Goal: Task Accomplishment & Management: Complete application form

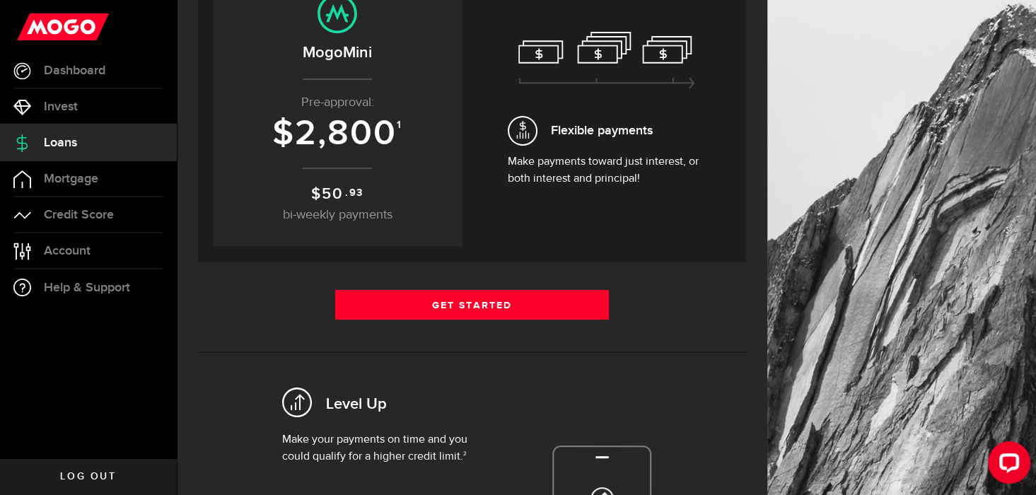
scroll to position [201, 0]
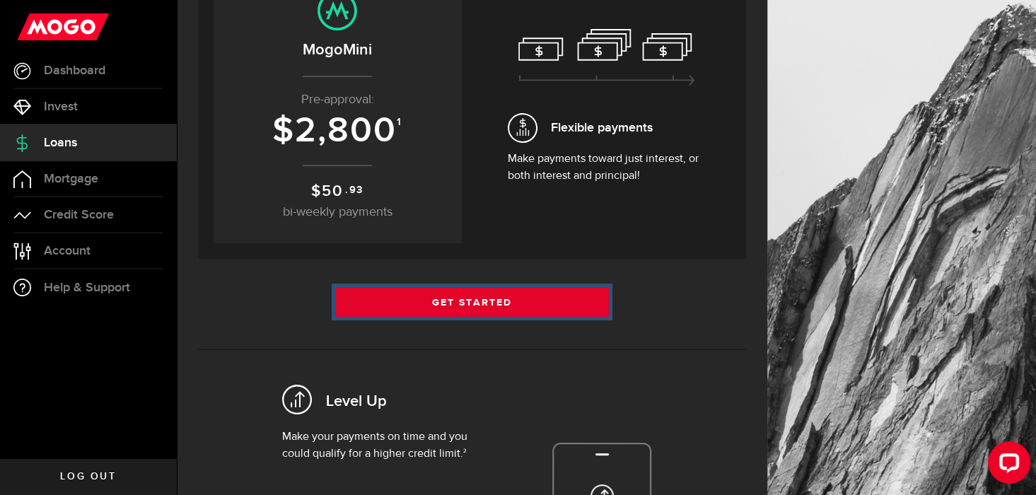
click at [477, 308] on link "Get Started" at bounding box center [472, 302] width 274 height 30
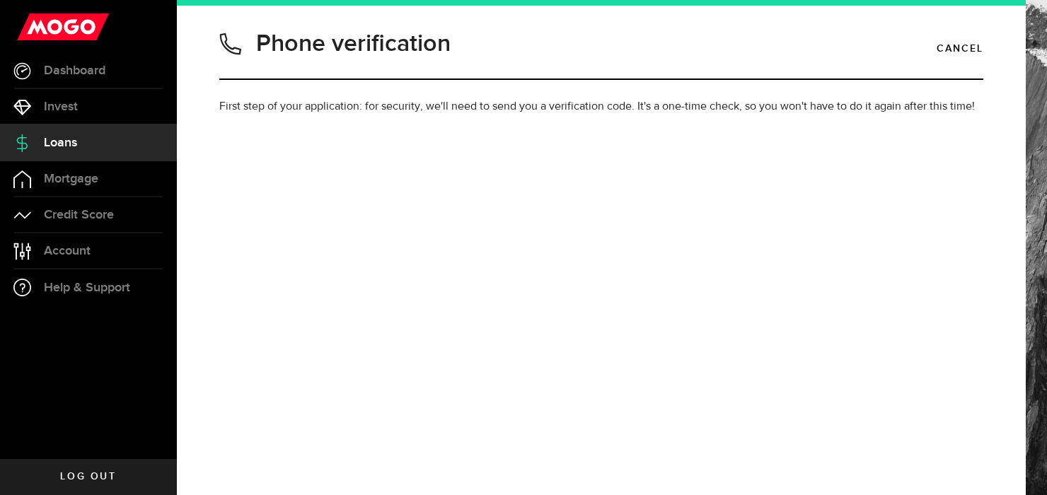
type input "4164008940"
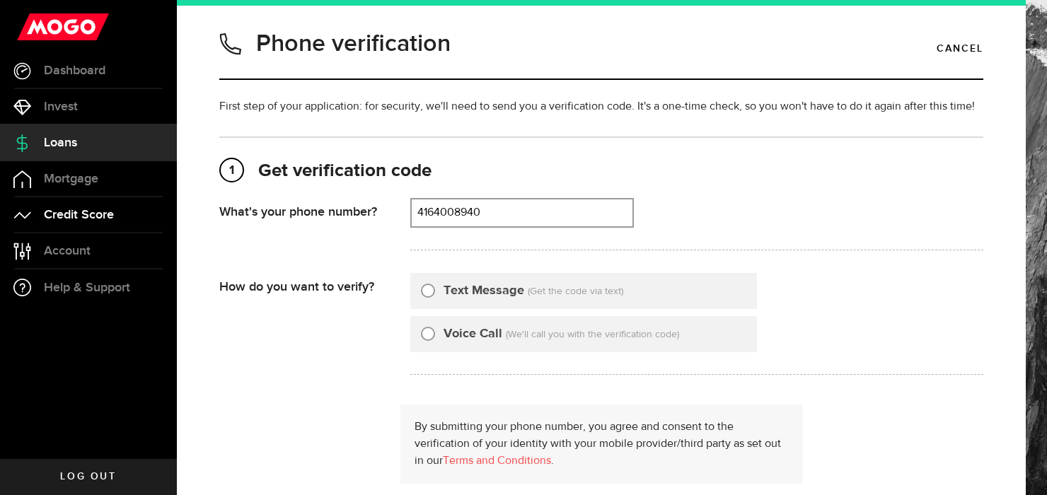
click at [68, 217] on span "Credit Score" at bounding box center [79, 215] width 70 height 13
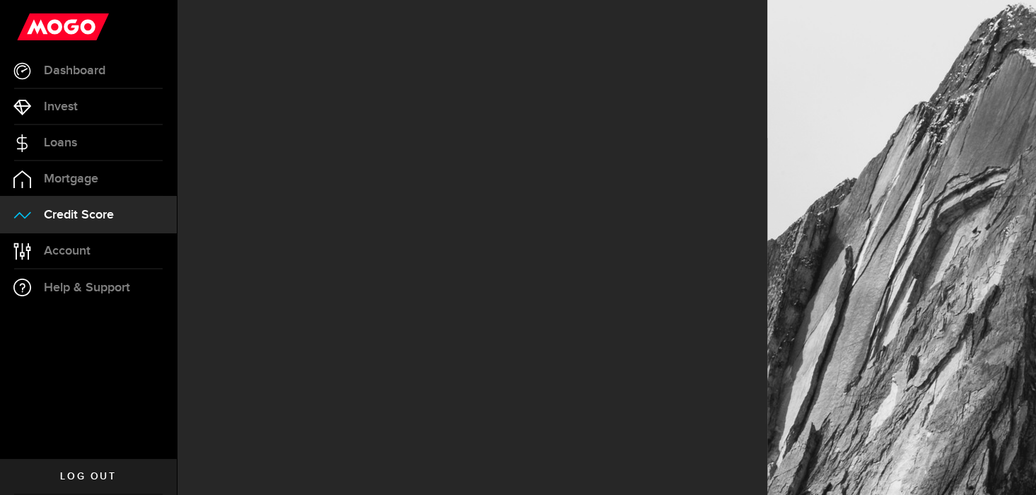
click at [68, 217] on span "Credit Score" at bounding box center [79, 215] width 70 height 13
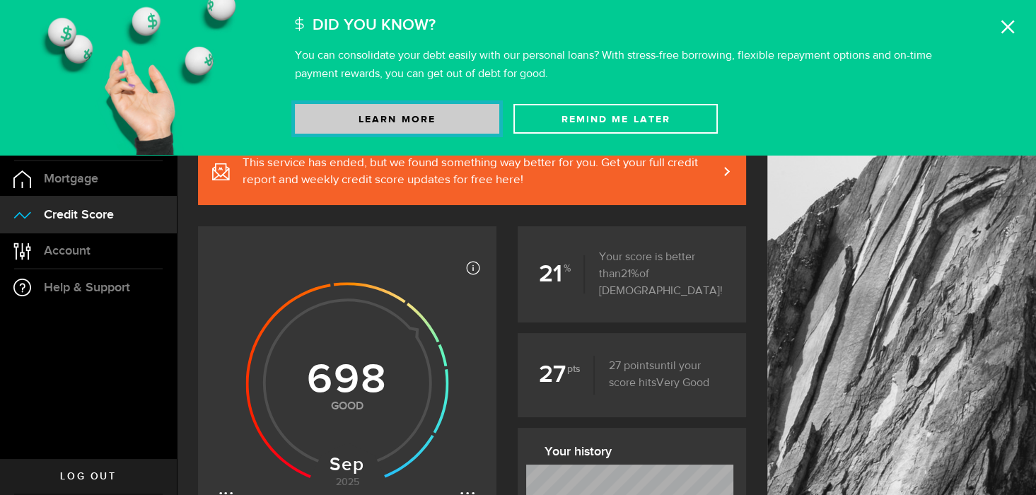
click at [426, 112] on link "Learn More" at bounding box center [397, 119] width 204 height 30
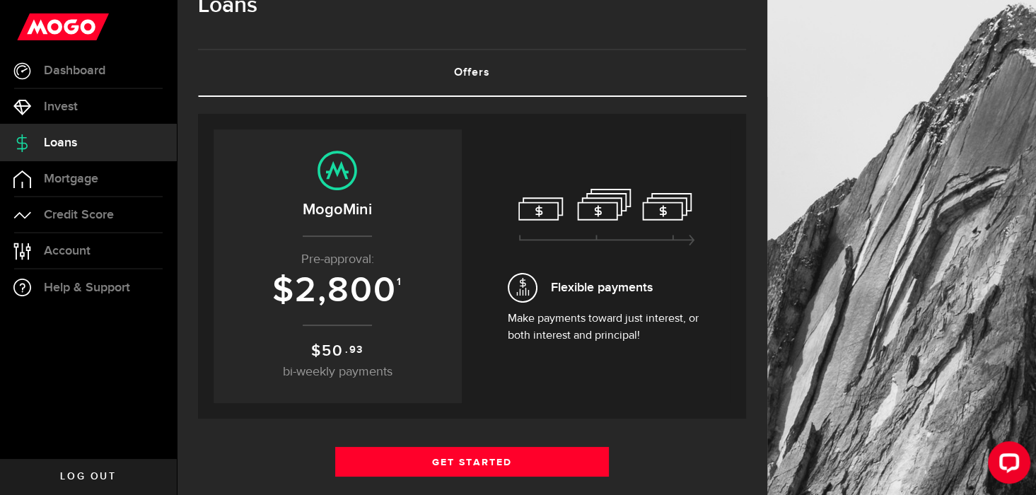
scroll to position [31, 0]
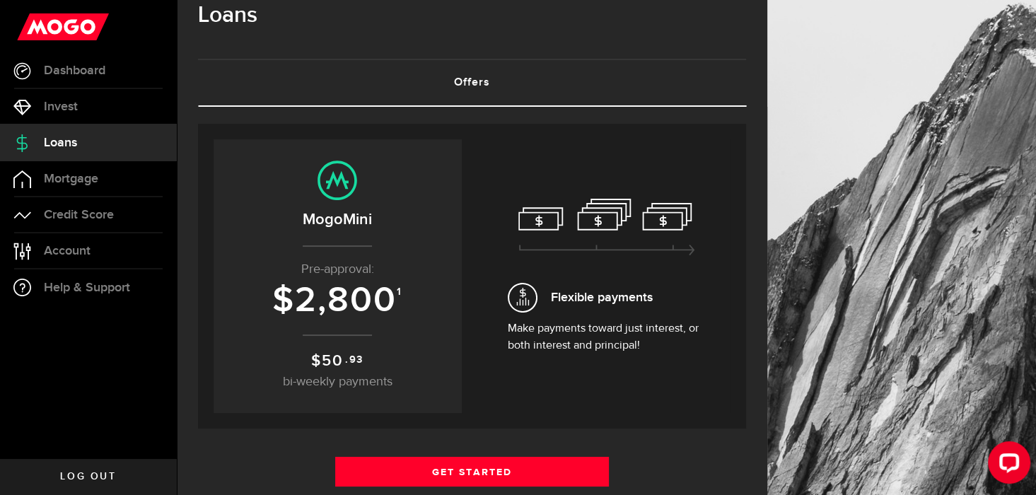
click at [608, 220] on use at bounding box center [606, 227] width 176 height 57
click at [460, 81] on link "Offers (requires attention)" at bounding box center [472, 82] width 548 height 45
click at [71, 176] on span "Mortgage" at bounding box center [71, 179] width 54 height 13
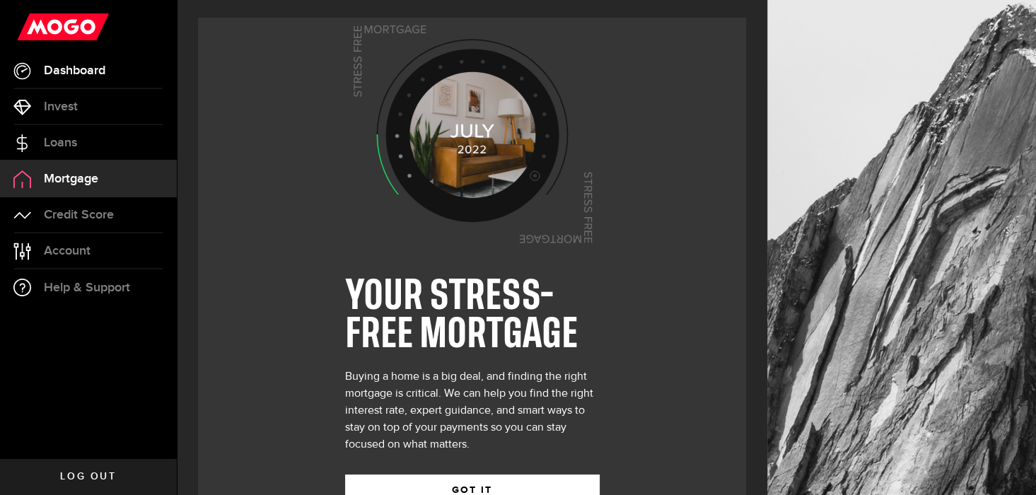
click at [78, 71] on span "Dashboard" at bounding box center [75, 70] width 62 height 13
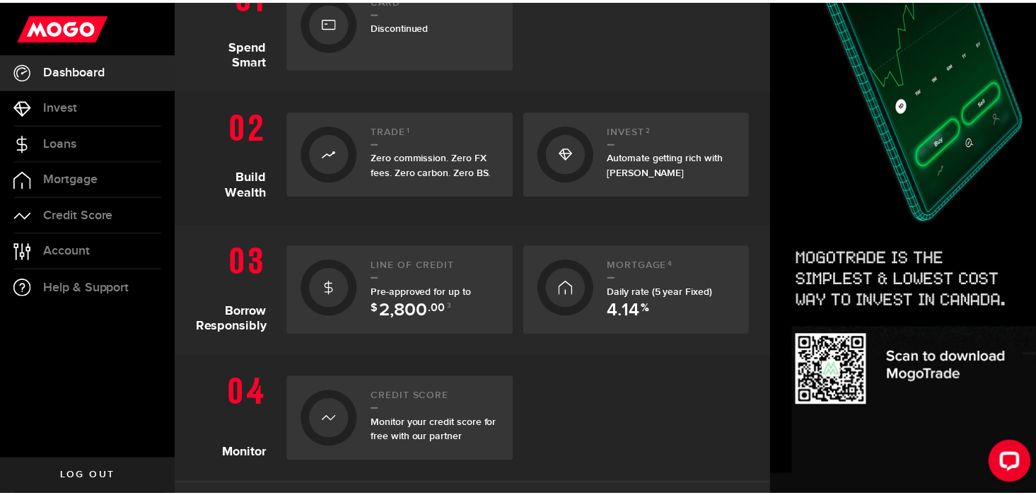
scroll to position [362, 0]
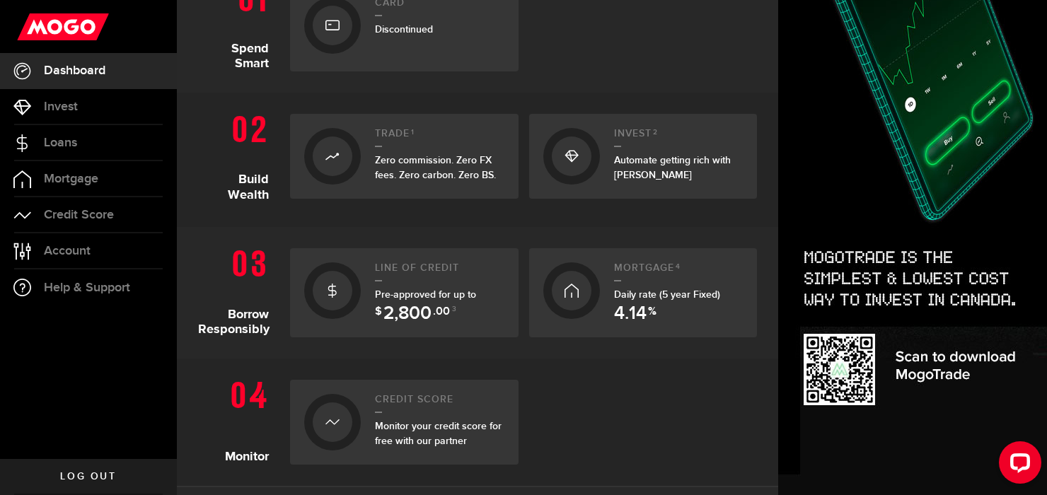
click at [426, 296] on span "Pre-approved for up to $ 2,800 .00 3" at bounding box center [425, 302] width 101 height 27
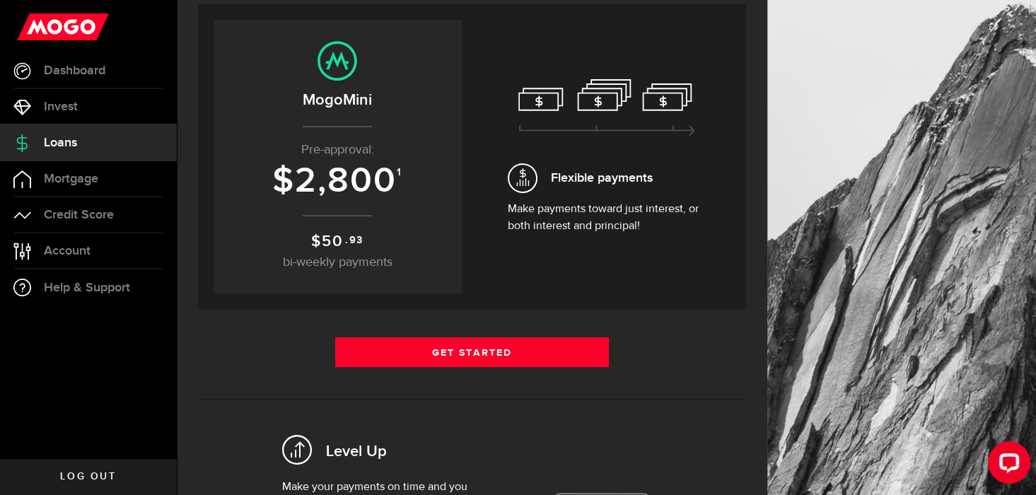
scroll to position [170, 0]
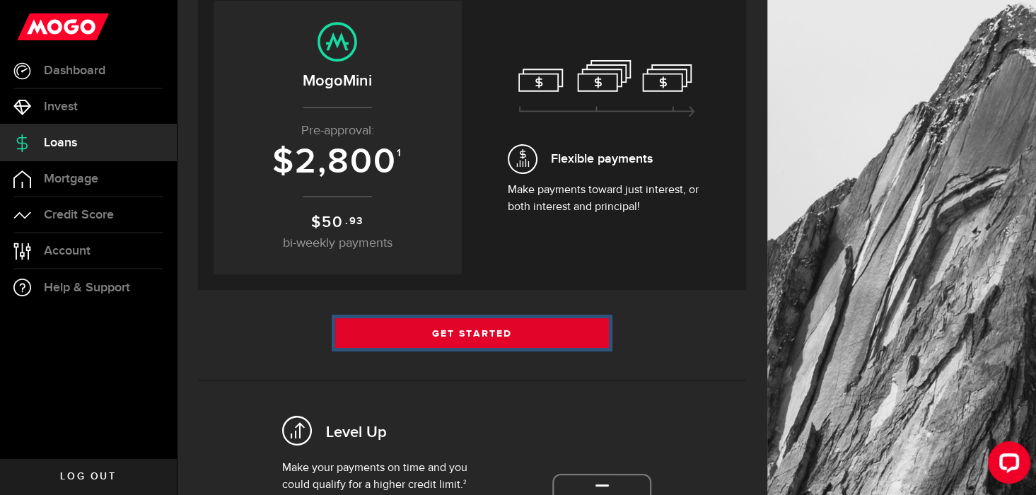
click at [470, 332] on link "Get Started" at bounding box center [472, 333] width 274 height 30
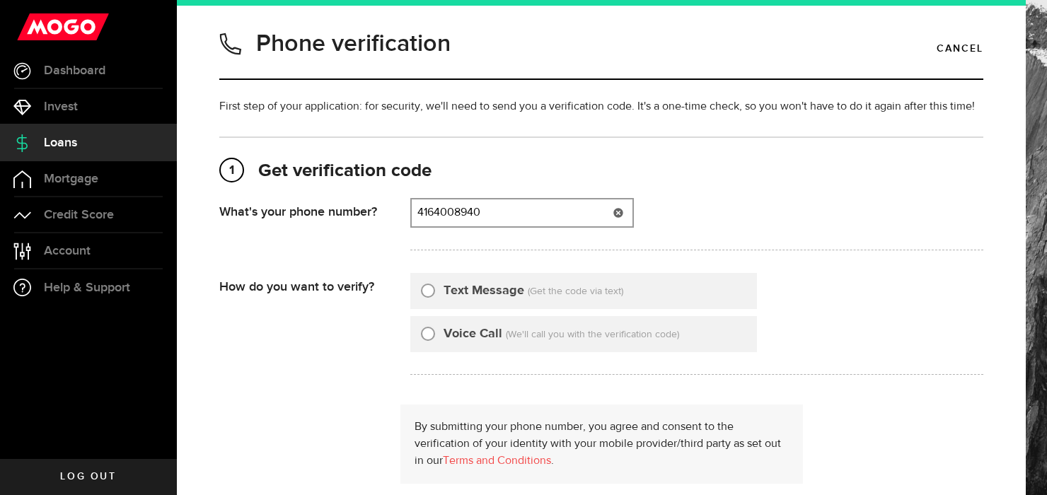
type input "4164008940"
click at [428, 296] on input "Text Message" at bounding box center [428, 289] width 14 height 14
radio input "true"
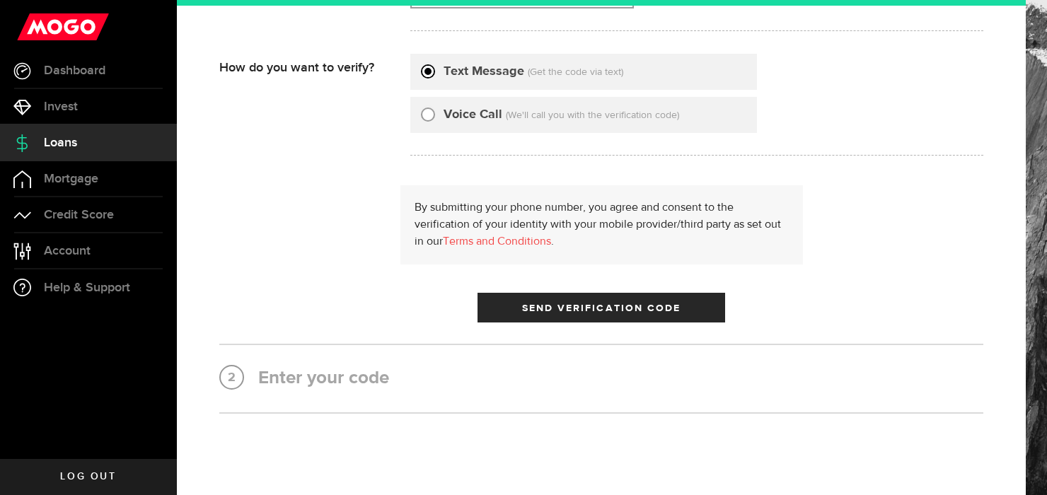
scroll to position [234, 0]
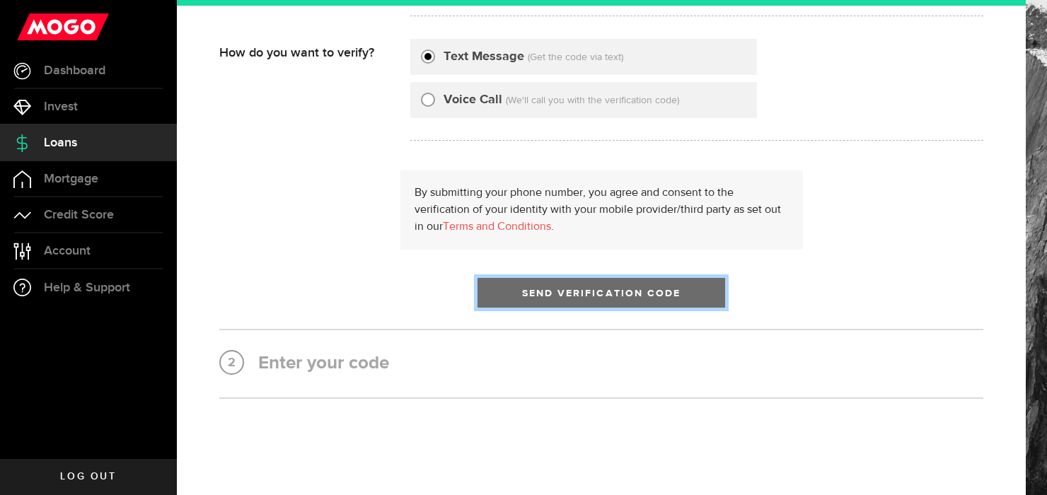
click at [591, 298] on span "Send Verification Code" at bounding box center [601, 294] width 159 height 10
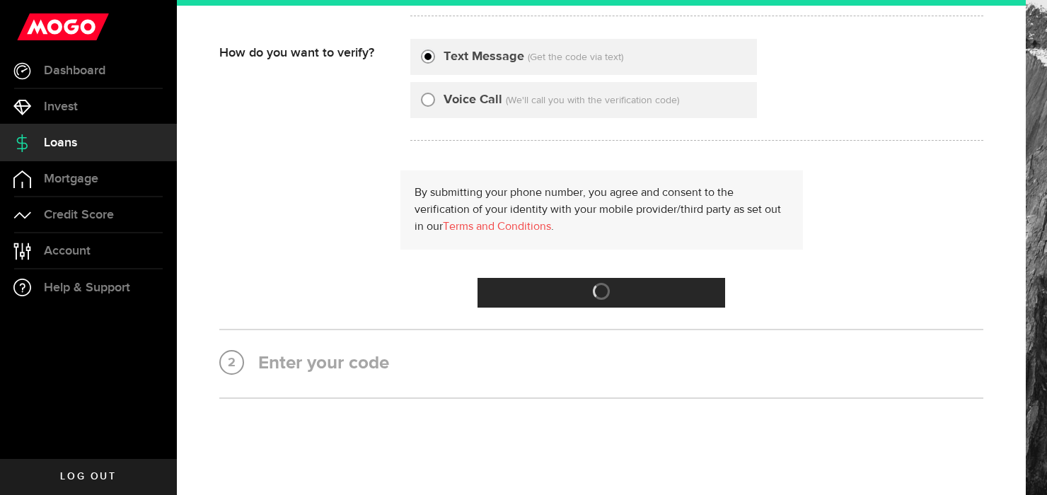
scroll to position [0, 0]
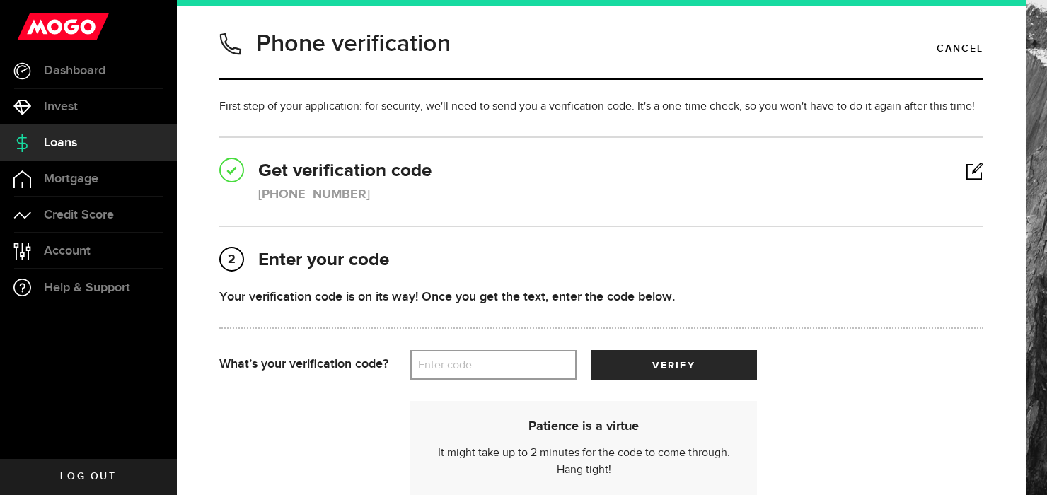
click at [444, 380] on label "Enter code" at bounding box center [493, 365] width 166 height 29
click at [444, 380] on input "Enter code" at bounding box center [493, 365] width 166 height 30
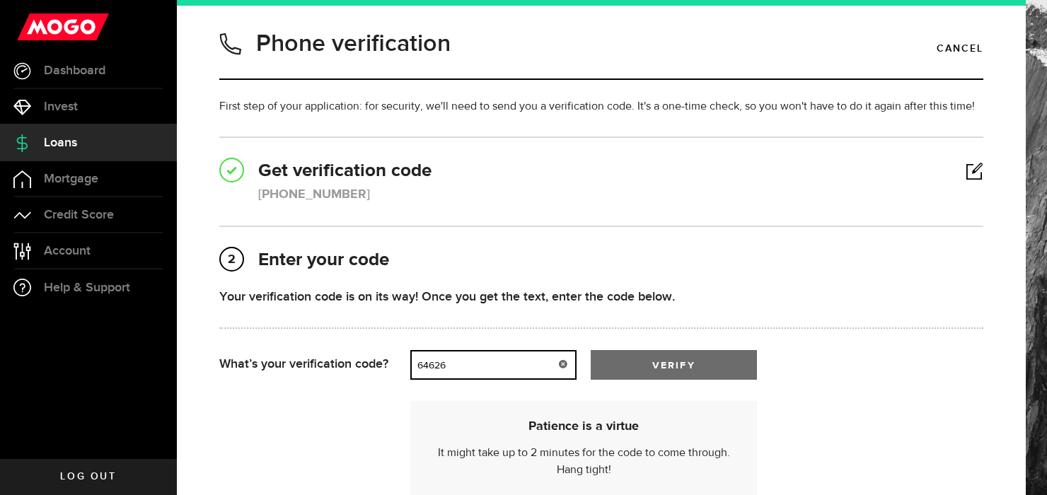
type input "64626"
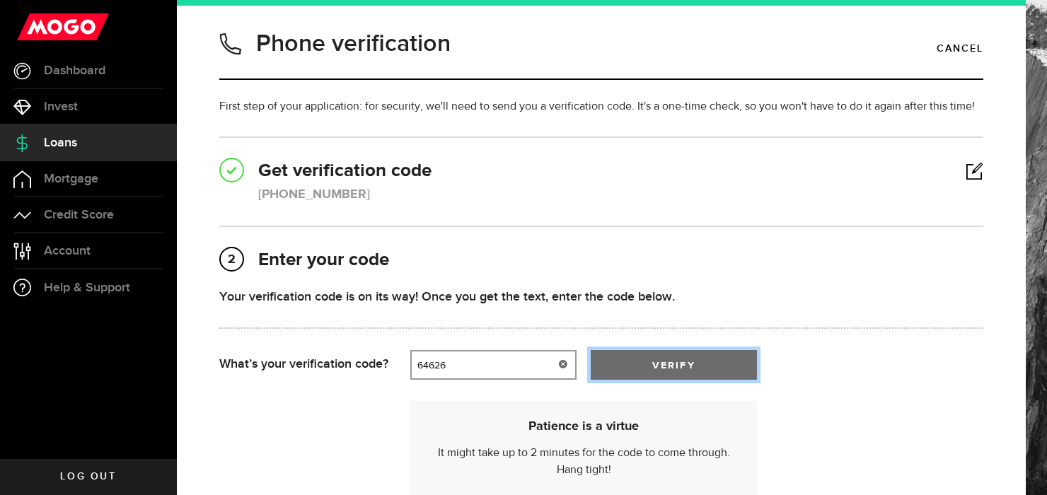
click at [679, 374] on button "verify" at bounding box center [674, 365] width 166 height 30
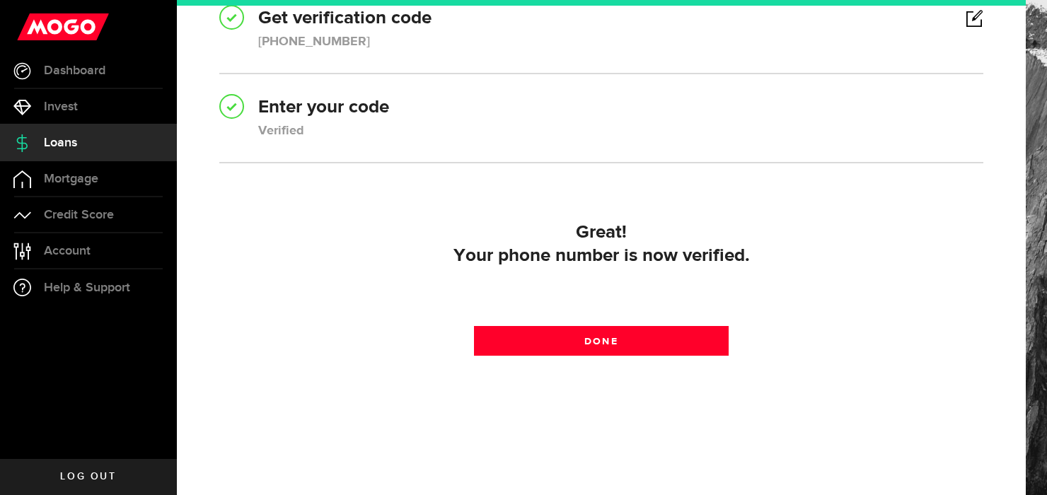
scroll to position [175, 0]
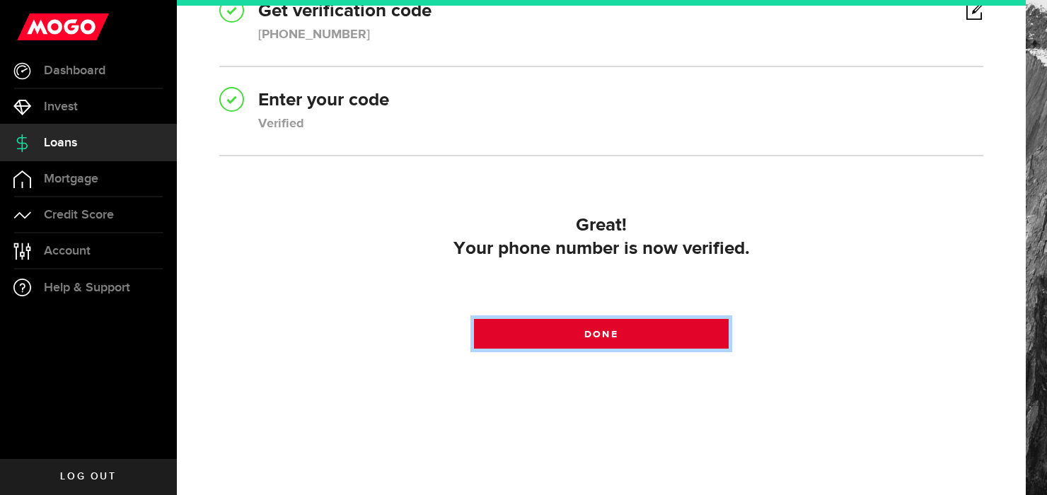
click at [620, 332] on link "Done" at bounding box center [601, 334] width 255 height 30
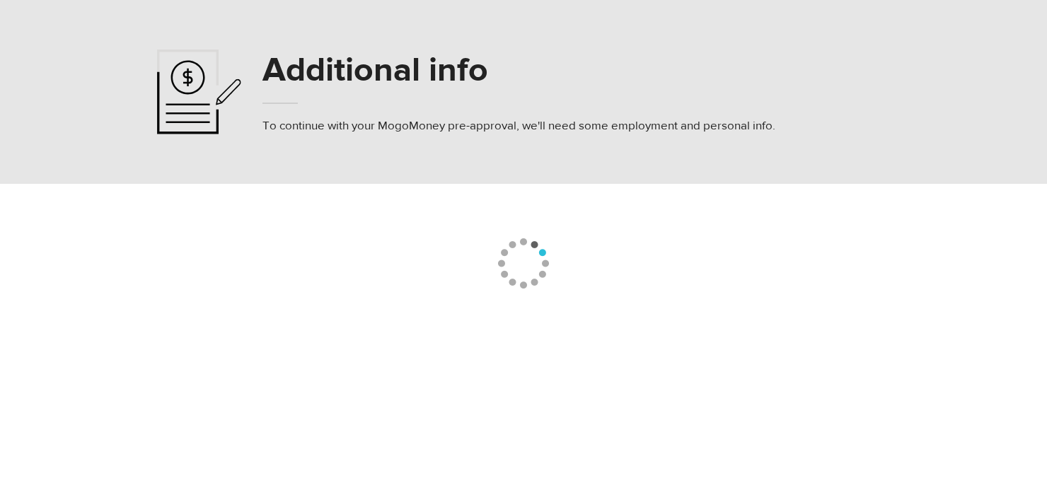
select select
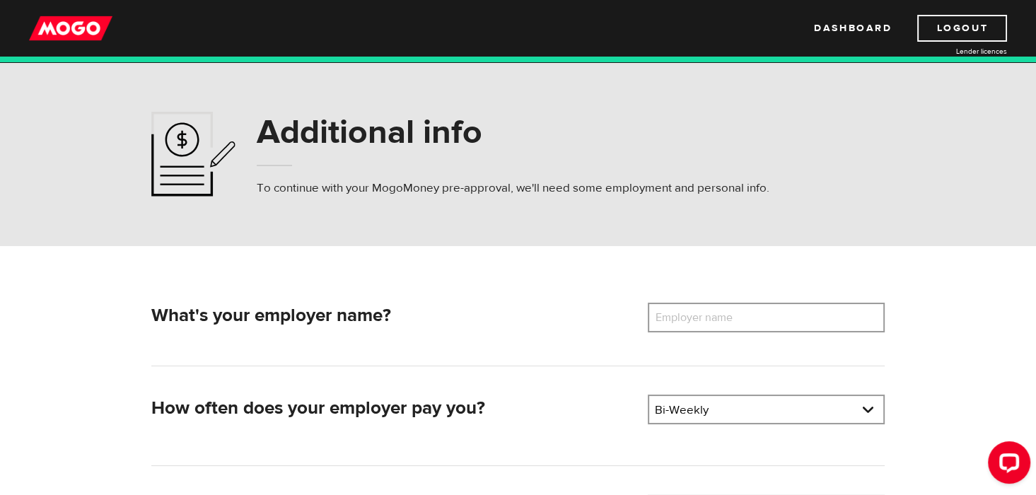
click at [678, 317] on label "Employer name" at bounding box center [705, 318] width 114 height 30
click at [678, 317] on input "Employer name" at bounding box center [766, 318] width 237 height 30
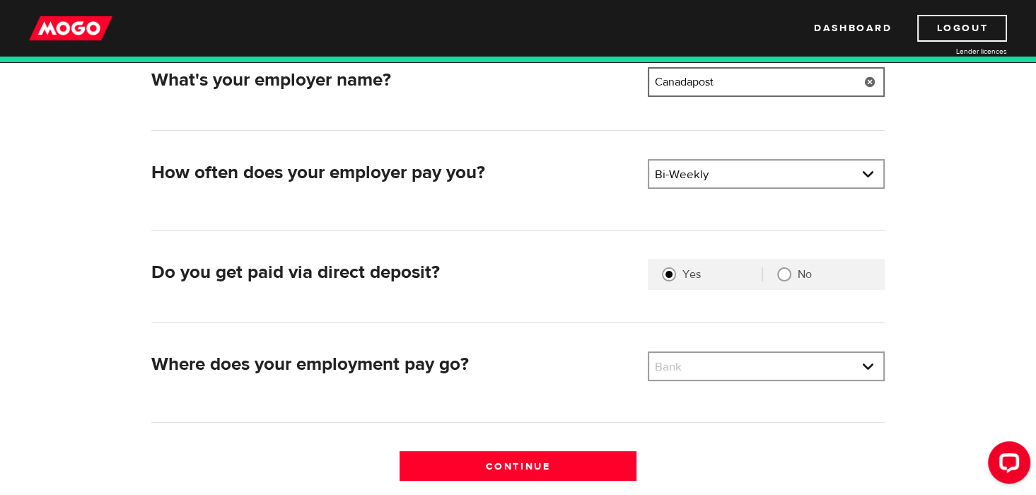
scroll to position [238, 0]
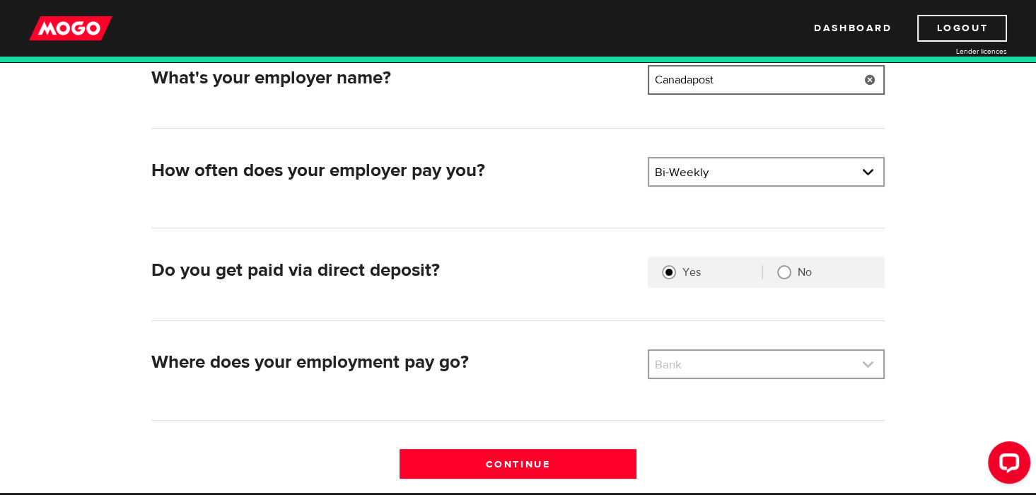
type input "Canadapost"
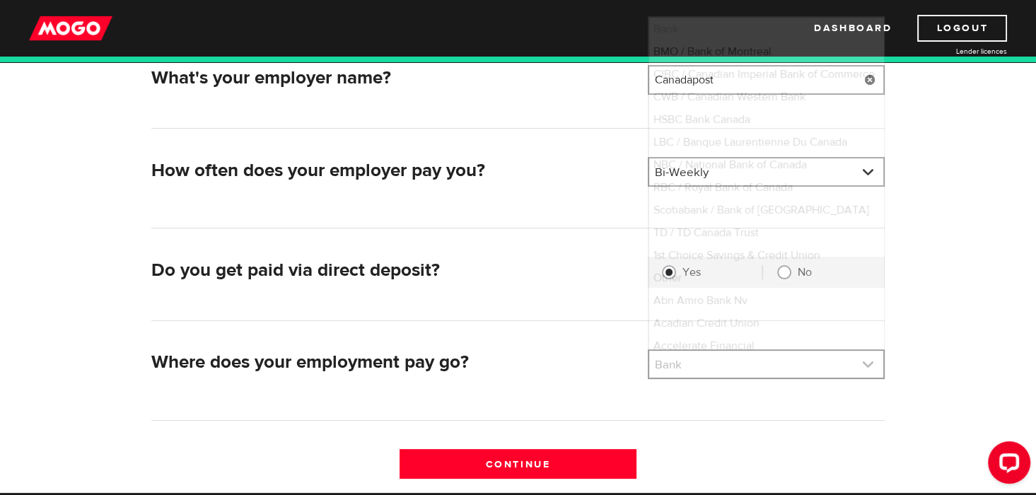
click at [865, 364] on link at bounding box center [766, 364] width 234 height 27
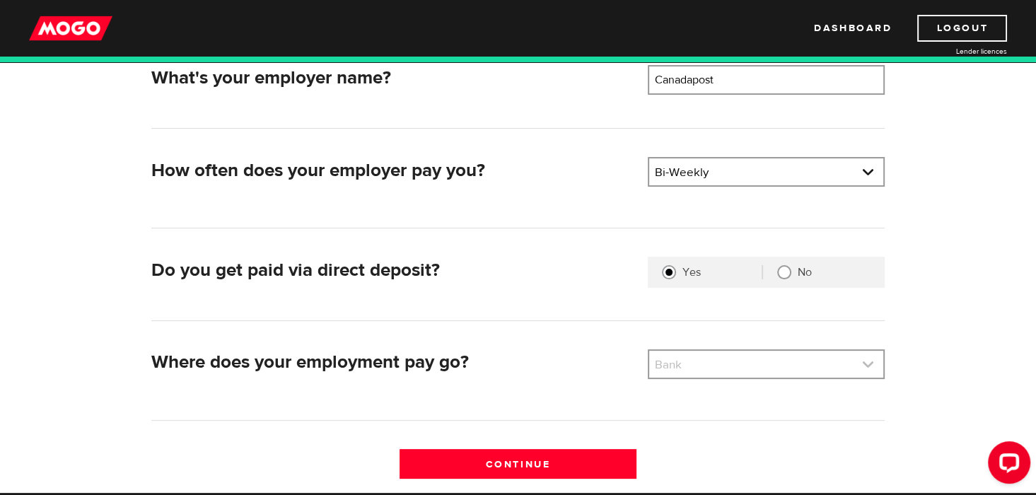
click at [864, 359] on link at bounding box center [766, 364] width 234 height 27
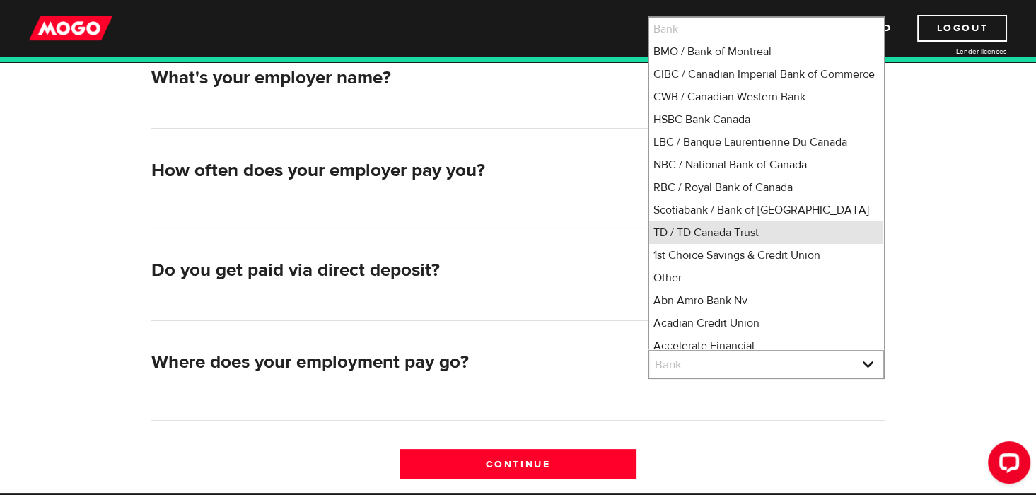
scroll to position [1, 0]
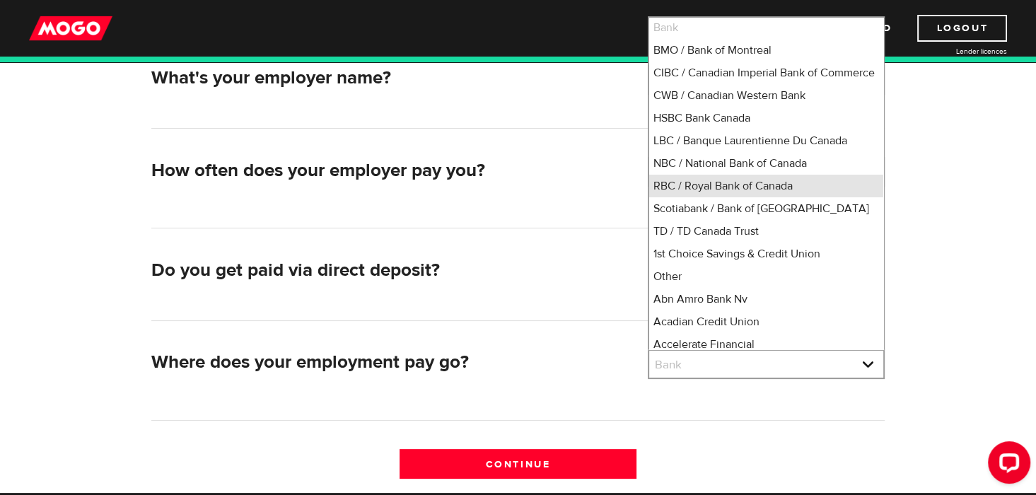
click at [772, 197] on li "RBC / Royal Bank of Canada" at bounding box center [766, 186] width 234 height 23
select select "8"
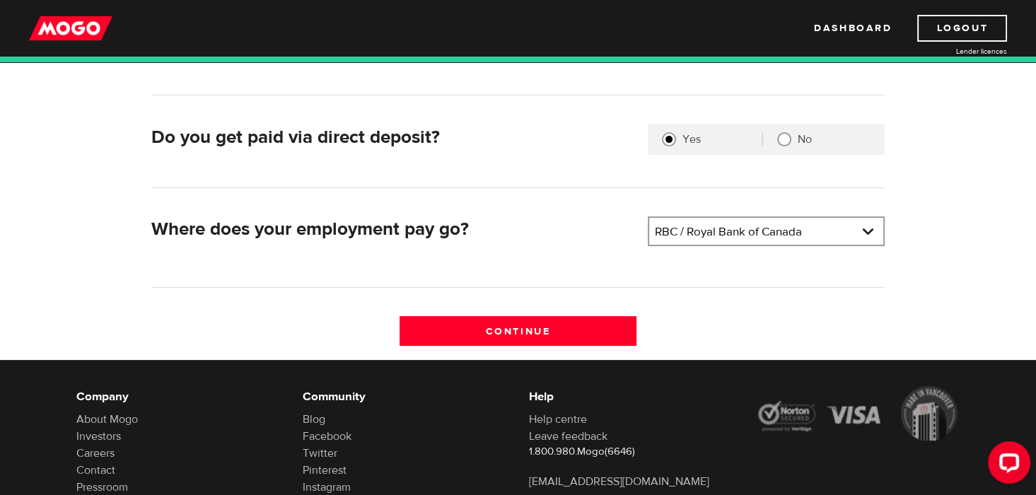
scroll to position [390, 0]
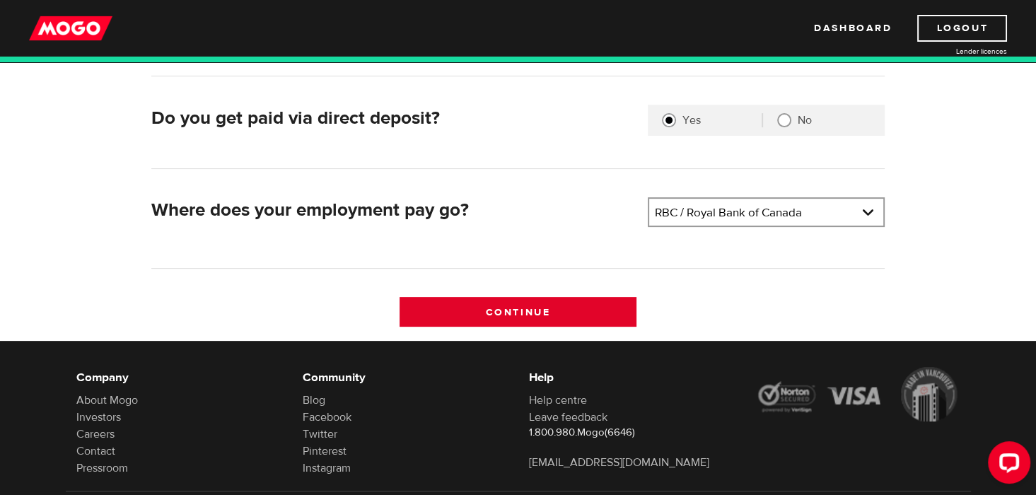
click at [576, 303] on input "Continue" at bounding box center [518, 312] width 237 height 30
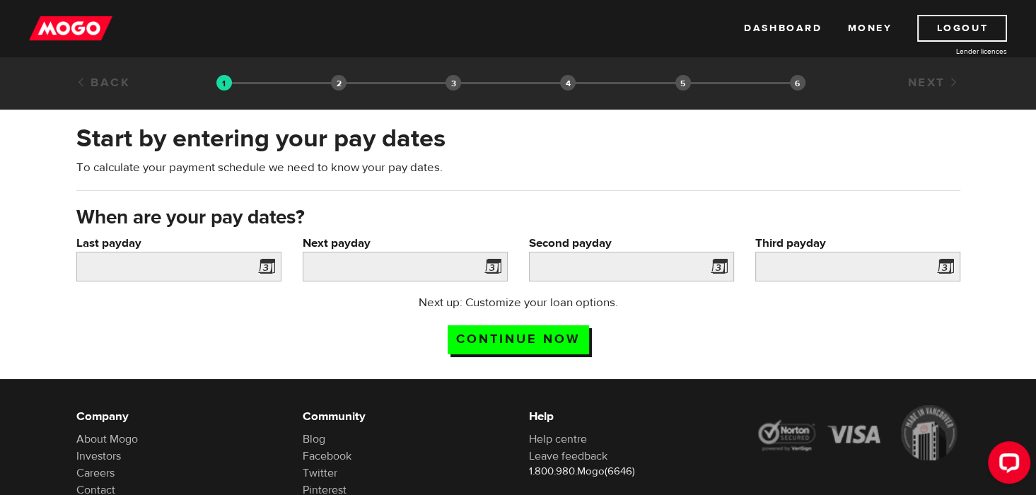
click at [494, 268] on span at bounding box center [490, 268] width 21 height 23
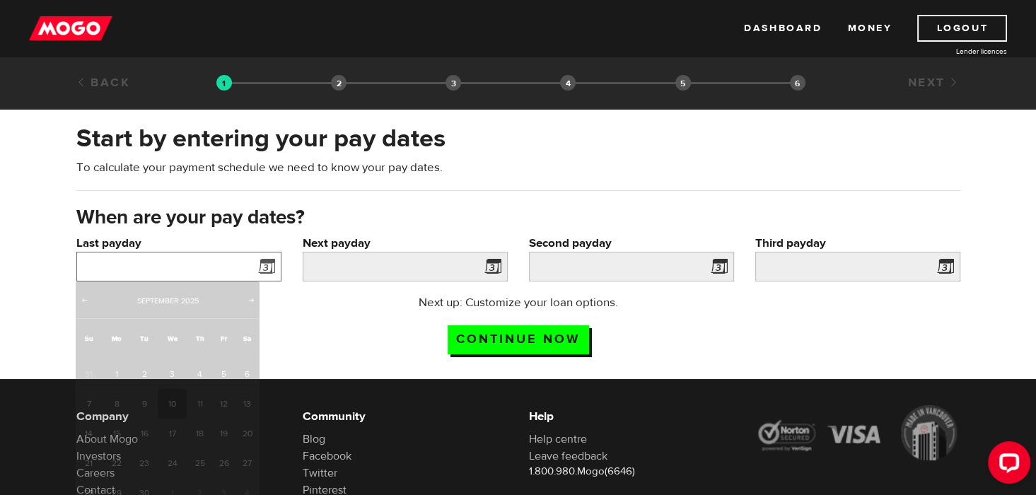
click at [127, 261] on input "Last payday" at bounding box center [178, 267] width 205 height 30
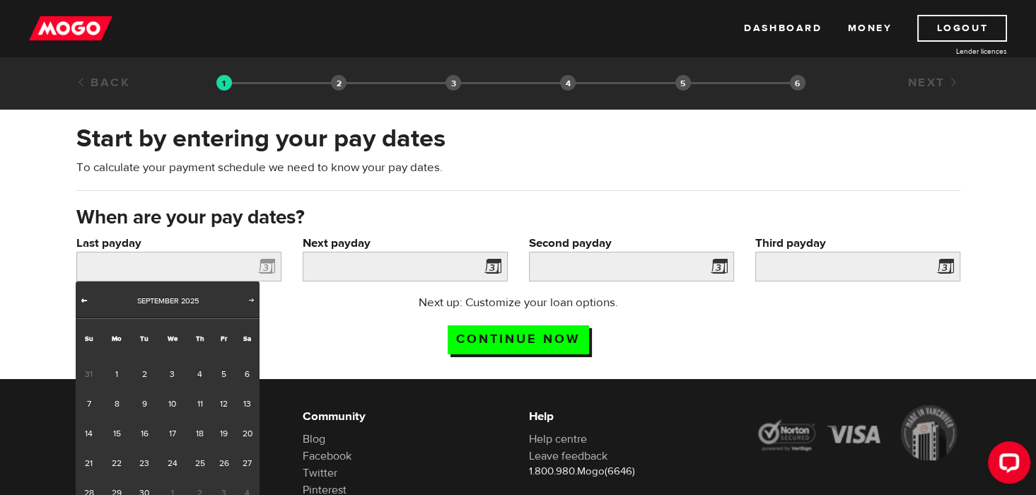
click at [81, 299] on span "Prev" at bounding box center [84, 299] width 11 height 11
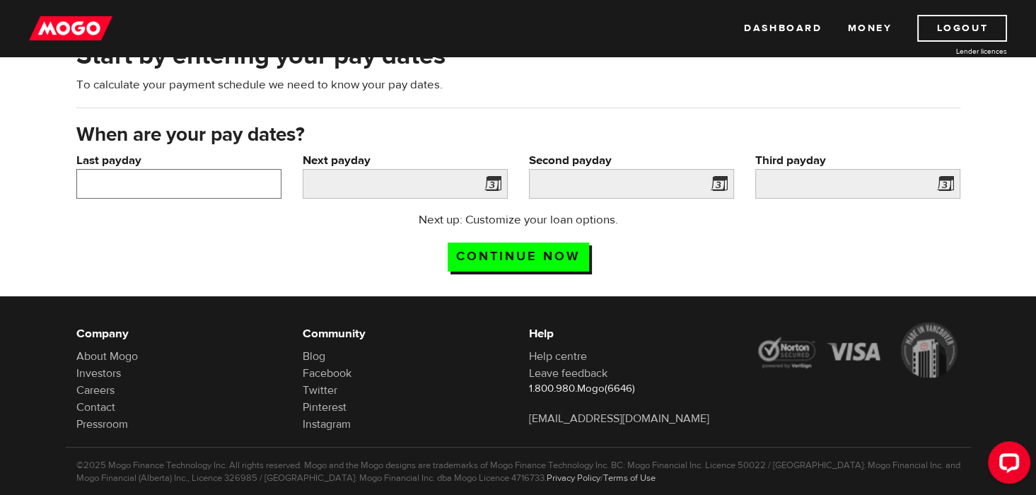
scroll to position [84, 0]
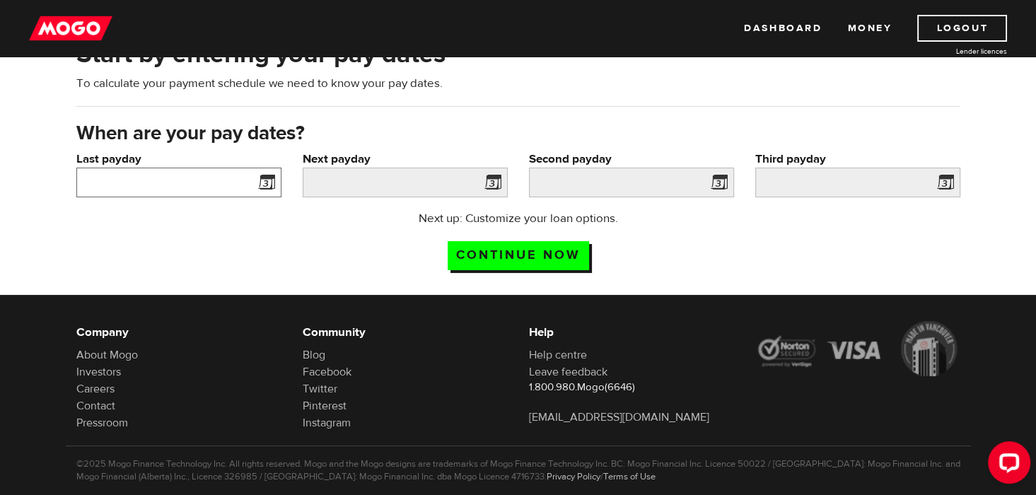
click at [88, 183] on input "Last payday" at bounding box center [178, 183] width 205 height 30
click at [261, 180] on span at bounding box center [263, 184] width 21 height 23
click at [267, 182] on span at bounding box center [263, 184] width 21 height 23
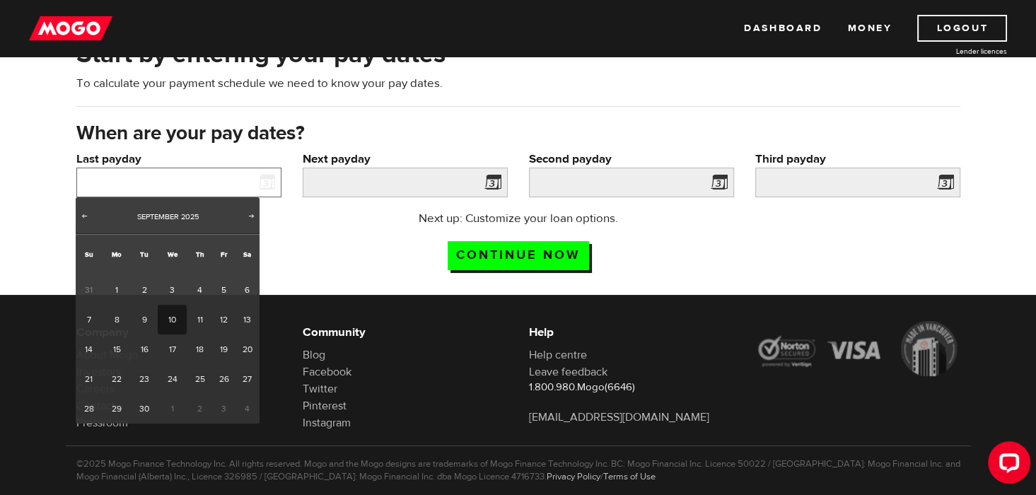
click at [99, 181] on input "Last payday" at bounding box center [178, 183] width 205 height 30
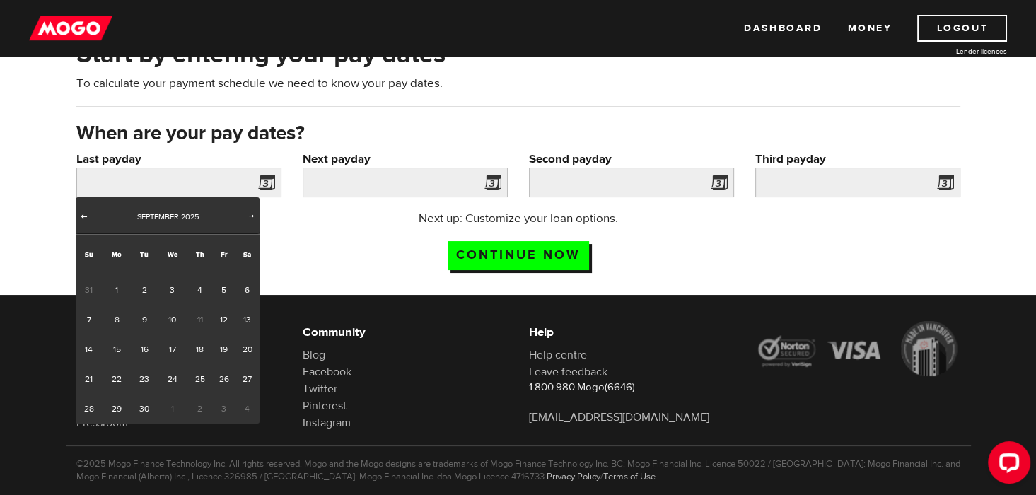
click at [82, 212] on span "Prev" at bounding box center [84, 215] width 11 height 11
click at [249, 216] on span "Next" at bounding box center [251, 215] width 11 height 11
click at [80, 219] on span "Prev" at bounding box center [84, 215] width 11 height 11
click at [197, 407] on link "28" at bounding box center [200, 409] width 26 height 30
type input "[DATE]"
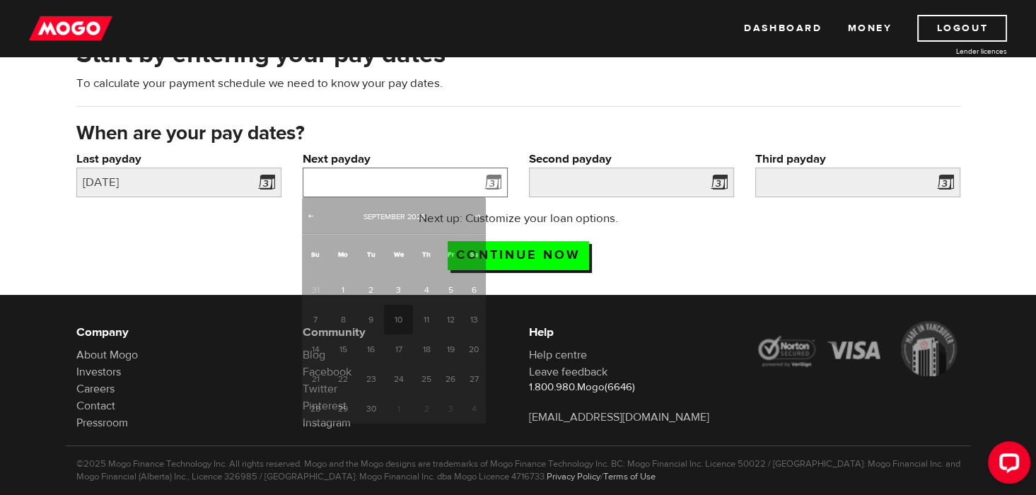
click at [354, 180] on input "Next payday" at bounding box center [405, 183] width 205 height 30
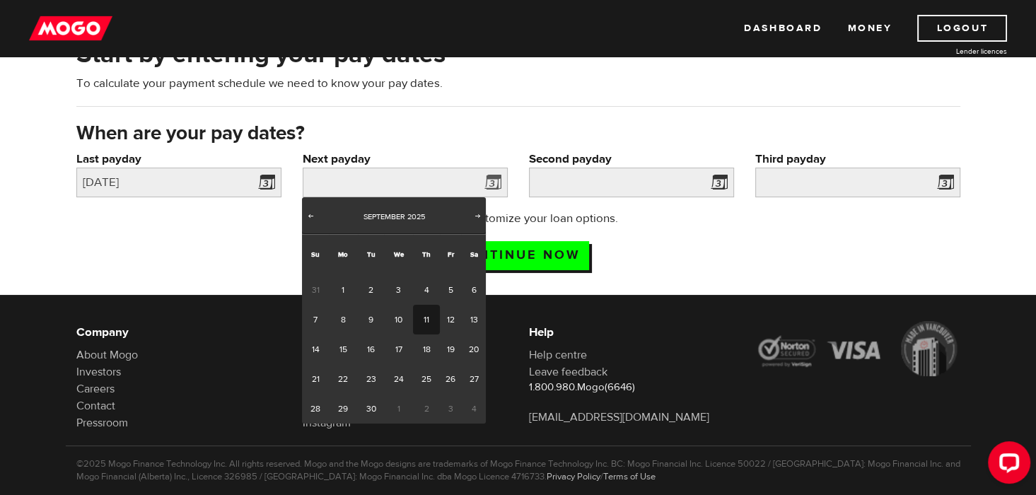
click at [433, 320] on link "11" at bounding box center [426, 320] width 26 height 30
type input "[DATE]"
type input "2025/9/25"
type input "2025/10/9"
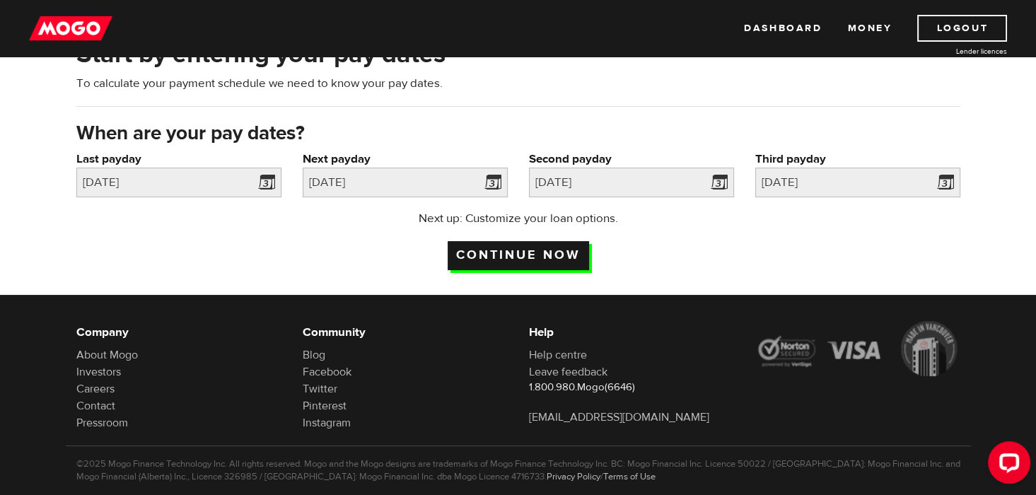
click at [506, 249] on input "Continue now" at bounding box center [518, 255] width 141 height 29
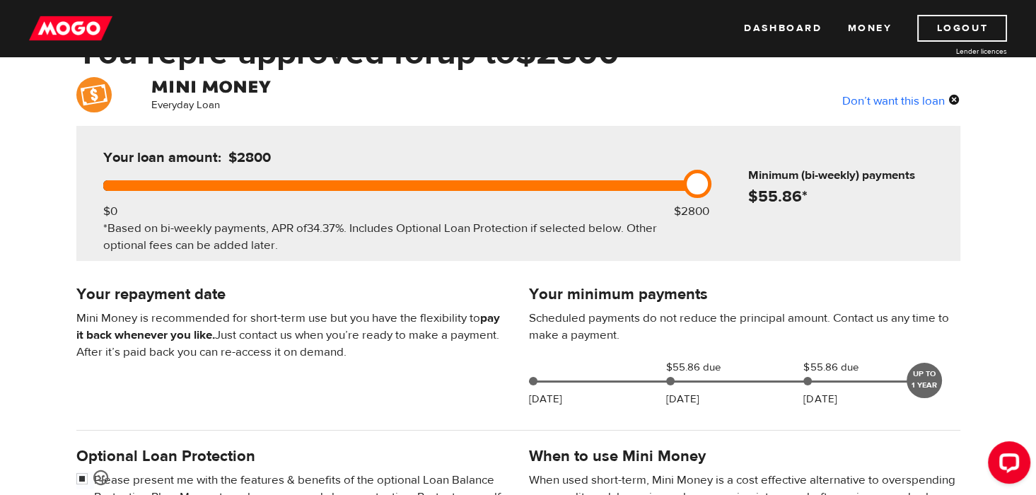
scroll to position [529, 0]
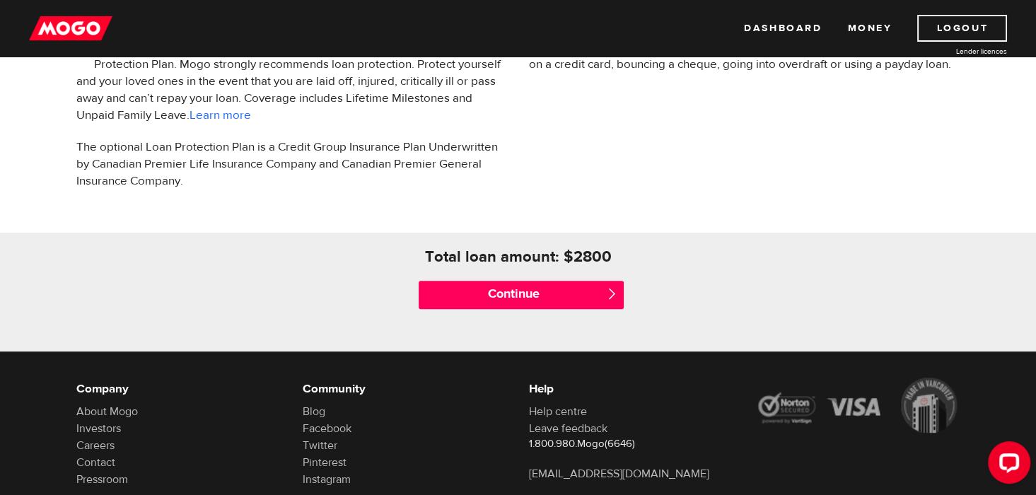
drag, startPoint x: 1043, startPoint y: 302, endPoint x: 1005, endPoint y: 85, distance: 220.3
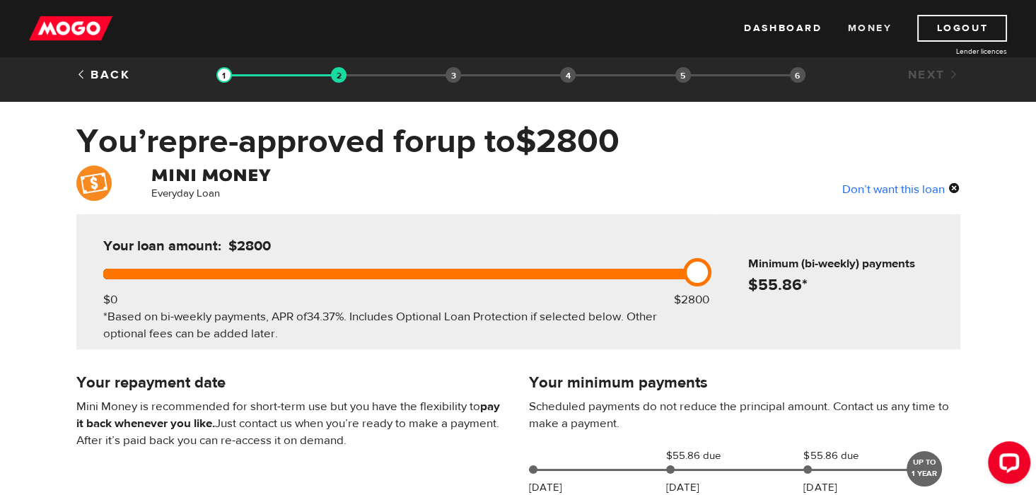
scroll to position [6, 0]
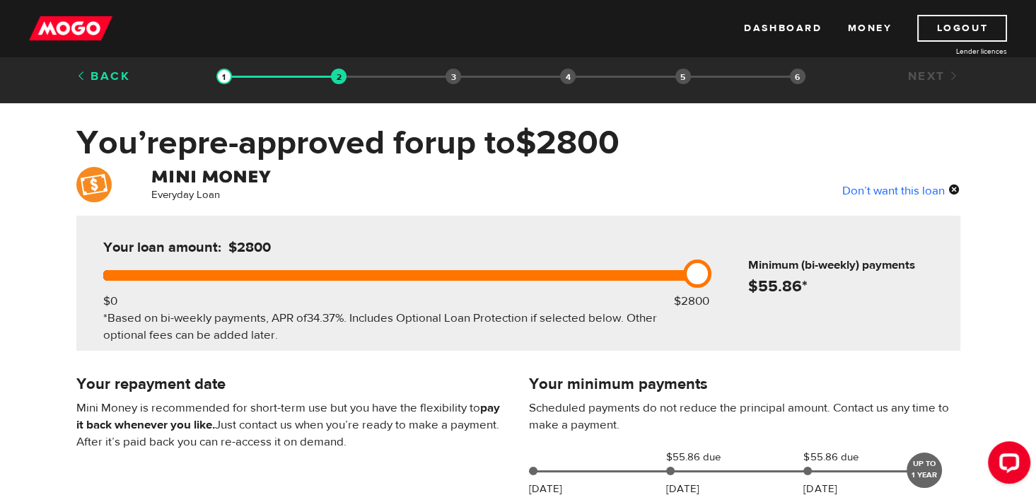
click at [79, 73] on link "Back" at bounding box center [103, 77] width 54 height 16
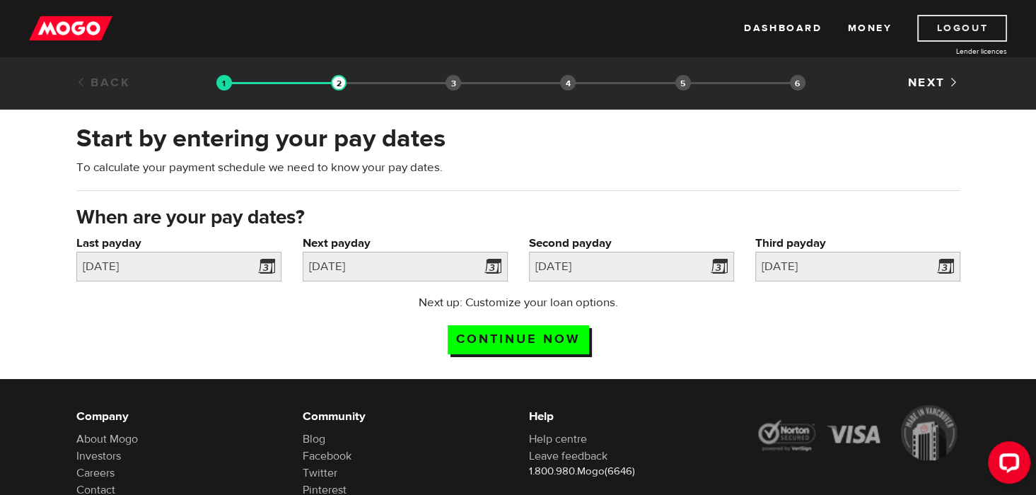
click at [960, 30] on link "Logout" at bounding box center [962, 28] width 90 height 27
